Goal: Task Accomplishment & Management: Manage account settings

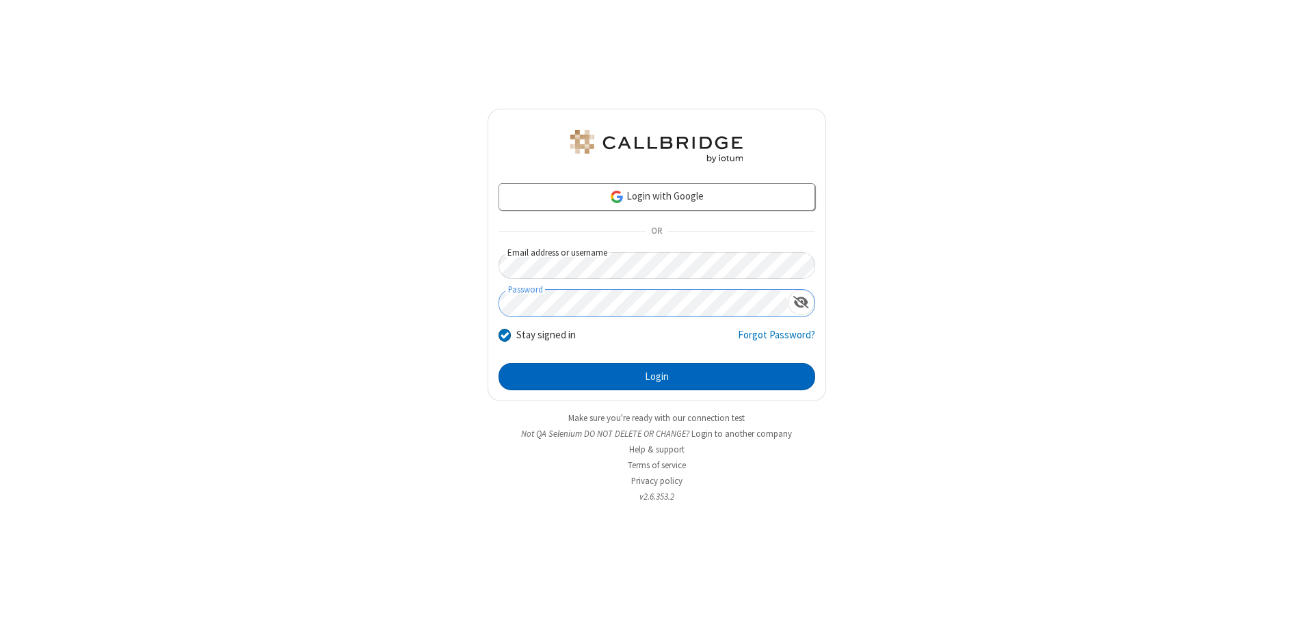
click at [657, 377] on button "Login" at bounding box center [657, 376] width 317 height 27
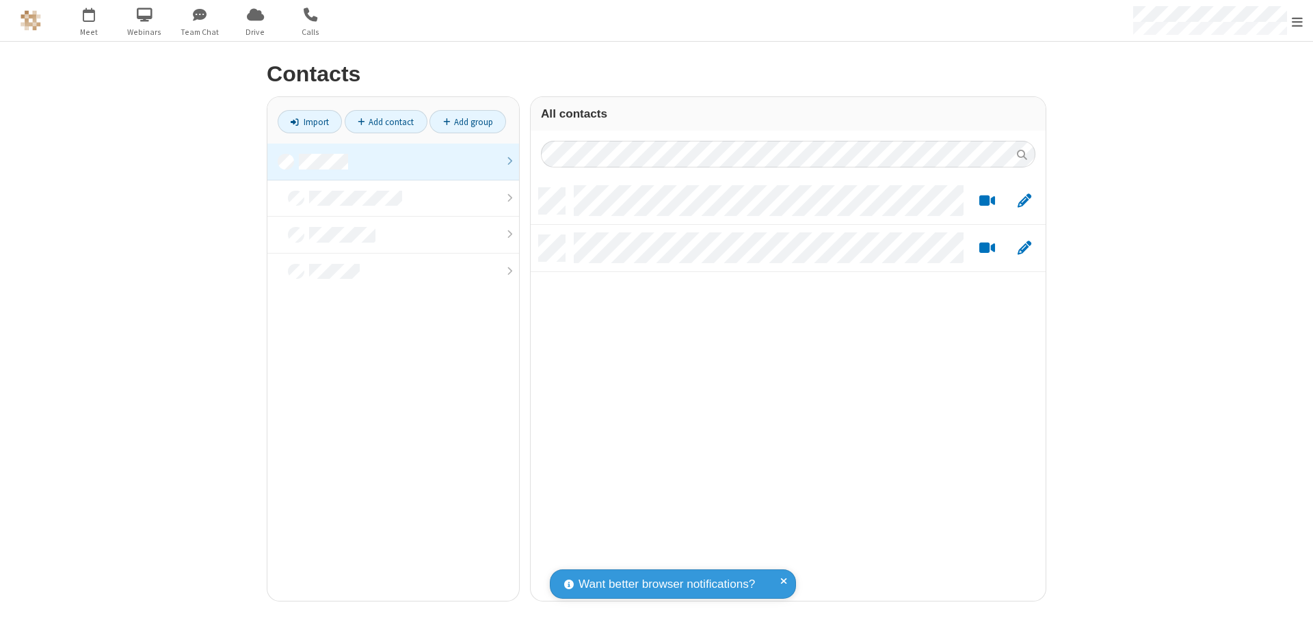
click at [393, 161] on link at bounding box center [393, 162] width 252 height 37
click at [386, 122] on link "Add contact" at bounding box center [386, 121] width 83 height 23
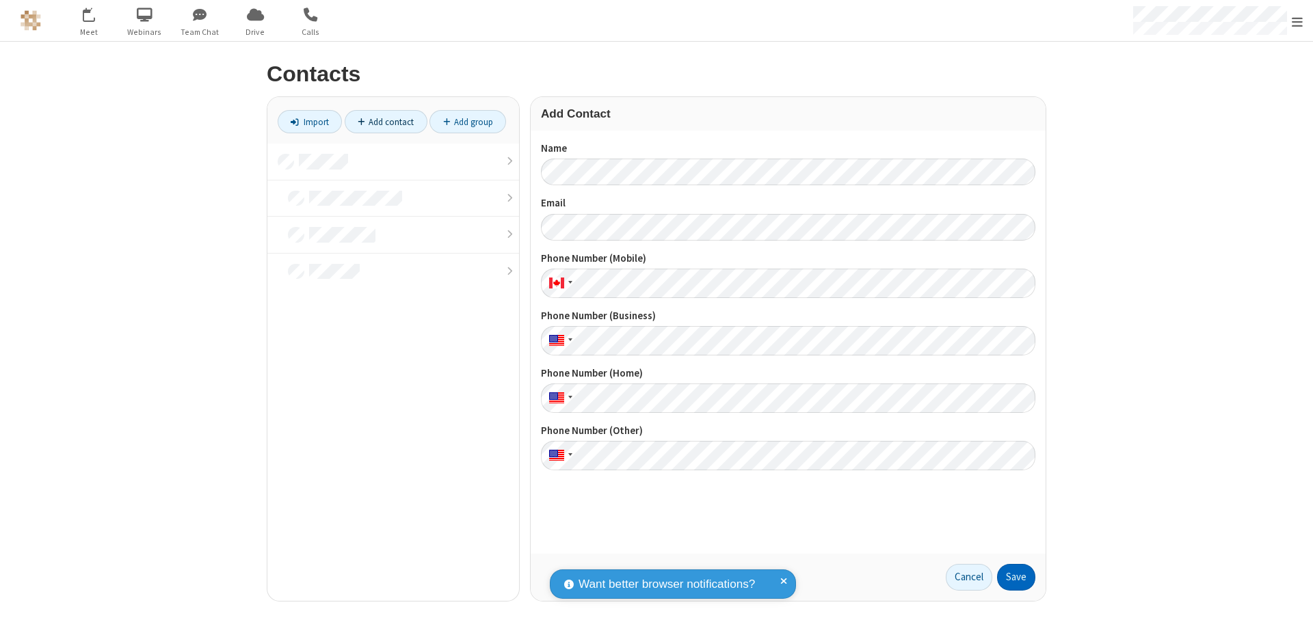
click at [1016, 577] on button "Save" at bounding box center [1016, 577] width 38 height 27
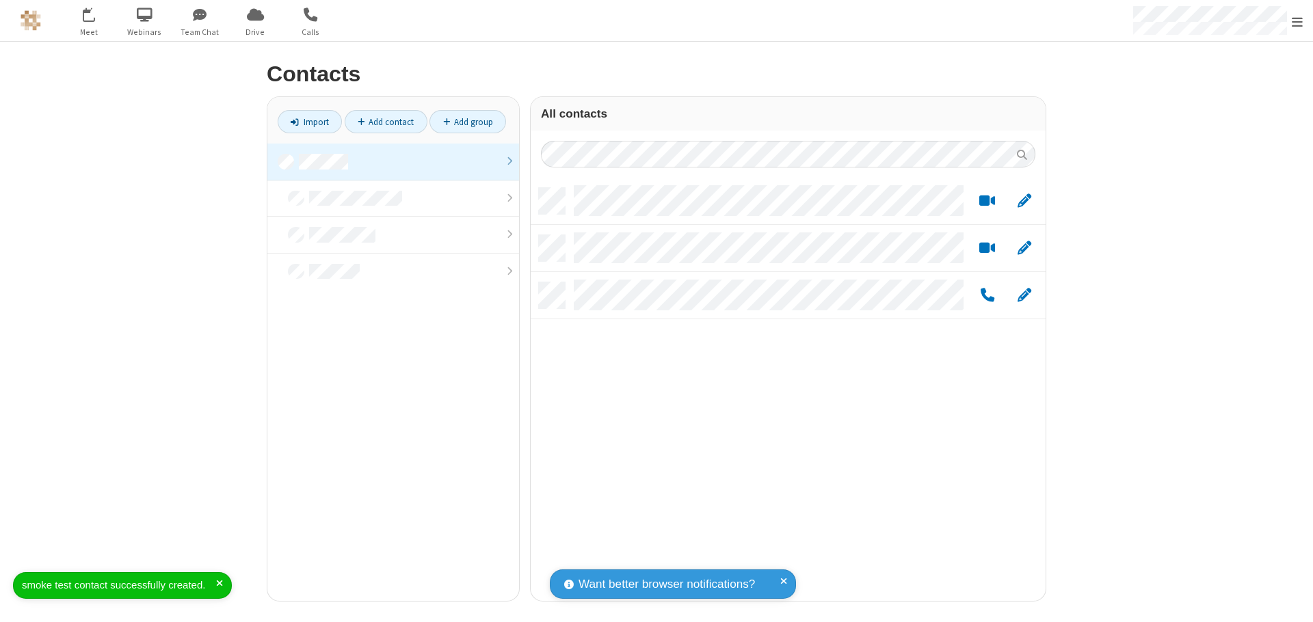
scroll to position [413, 505]
